Goal: Task Accomplishment & Management: Complete application form

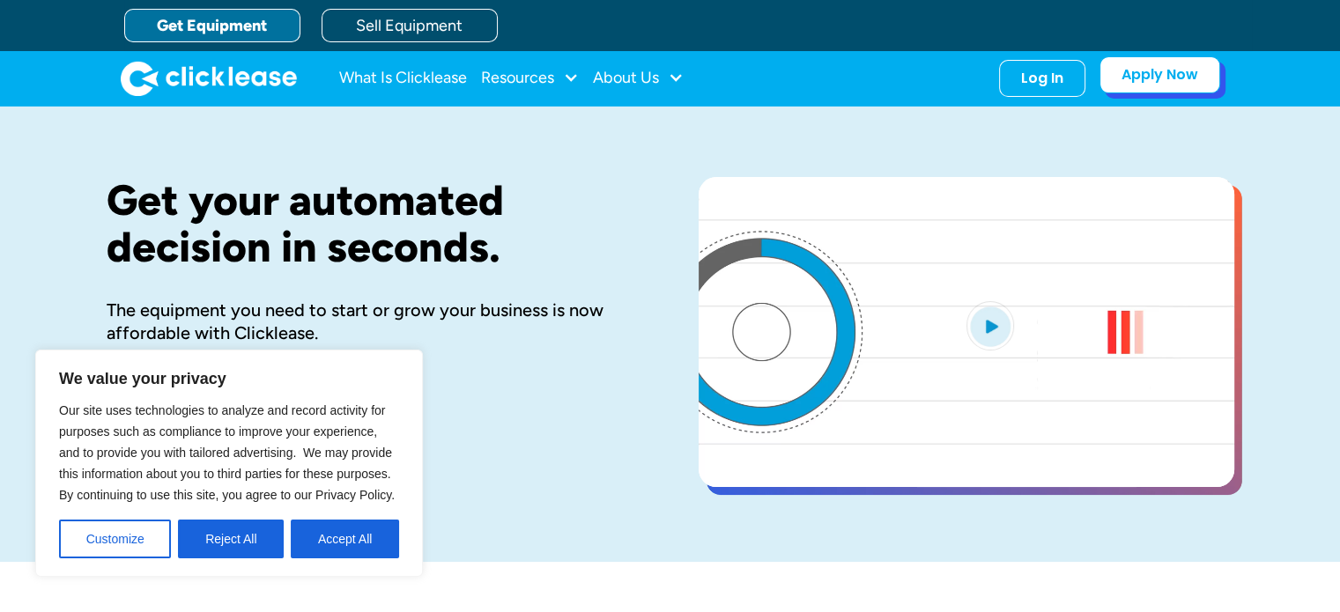
click at [1169, 74] on link "Apply Now" at bounding box center [1159, 74] width 121 height 37
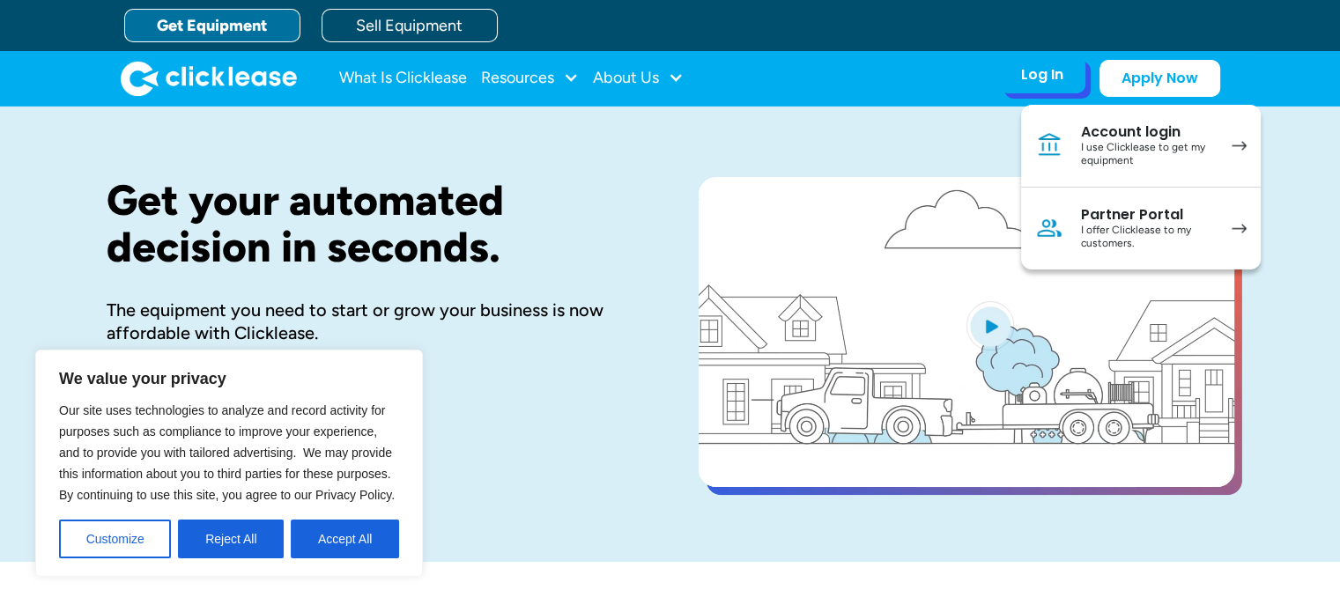
click at [1110, 146] on div "I use Clicklease to get my equipment" at bounding box center [1147, 154] width 133 height 27
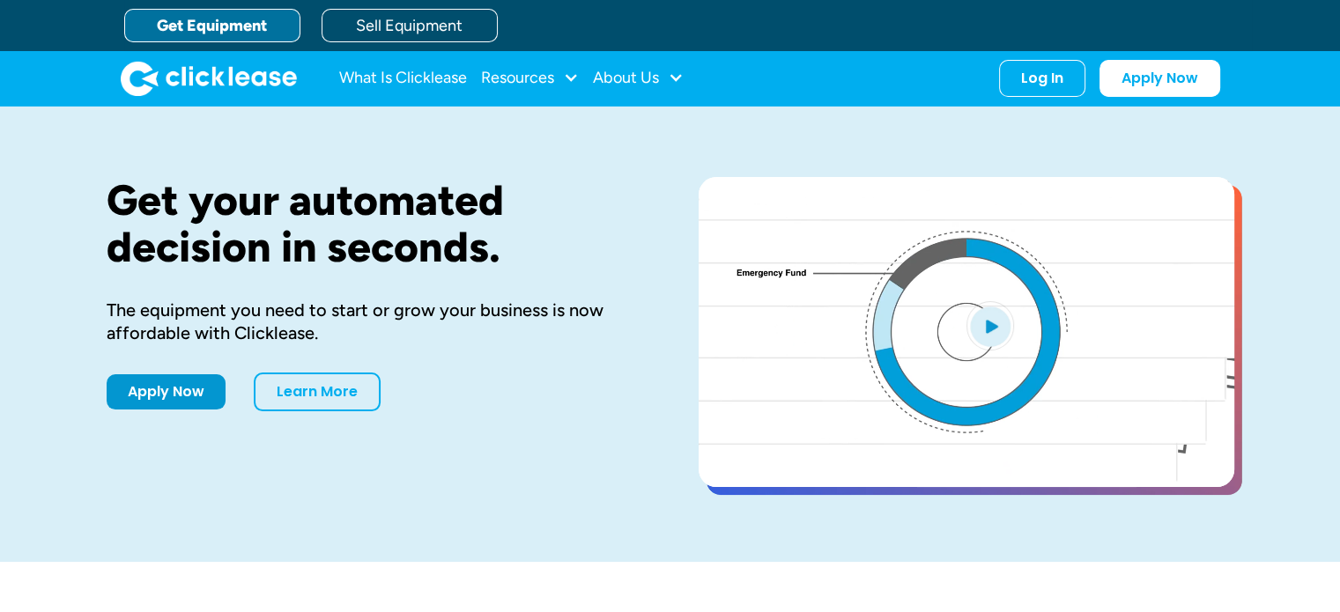
click at [1040, 77] on div "Log In" at bounding box center [1042, 79] width 42 height 18
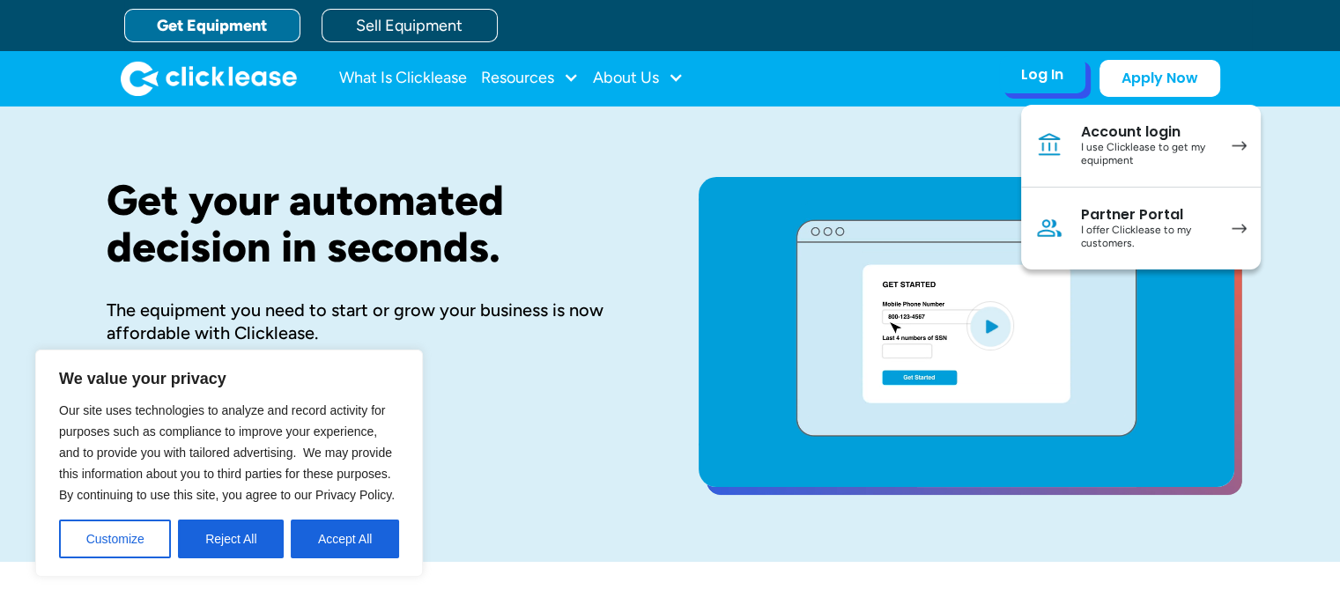
click at [1125, 228] on div "I offer Clicklease to my customers." at bounding box center [1147, 237] width 133 height 27
